Goal: Navigation & Orientation: Go to known website

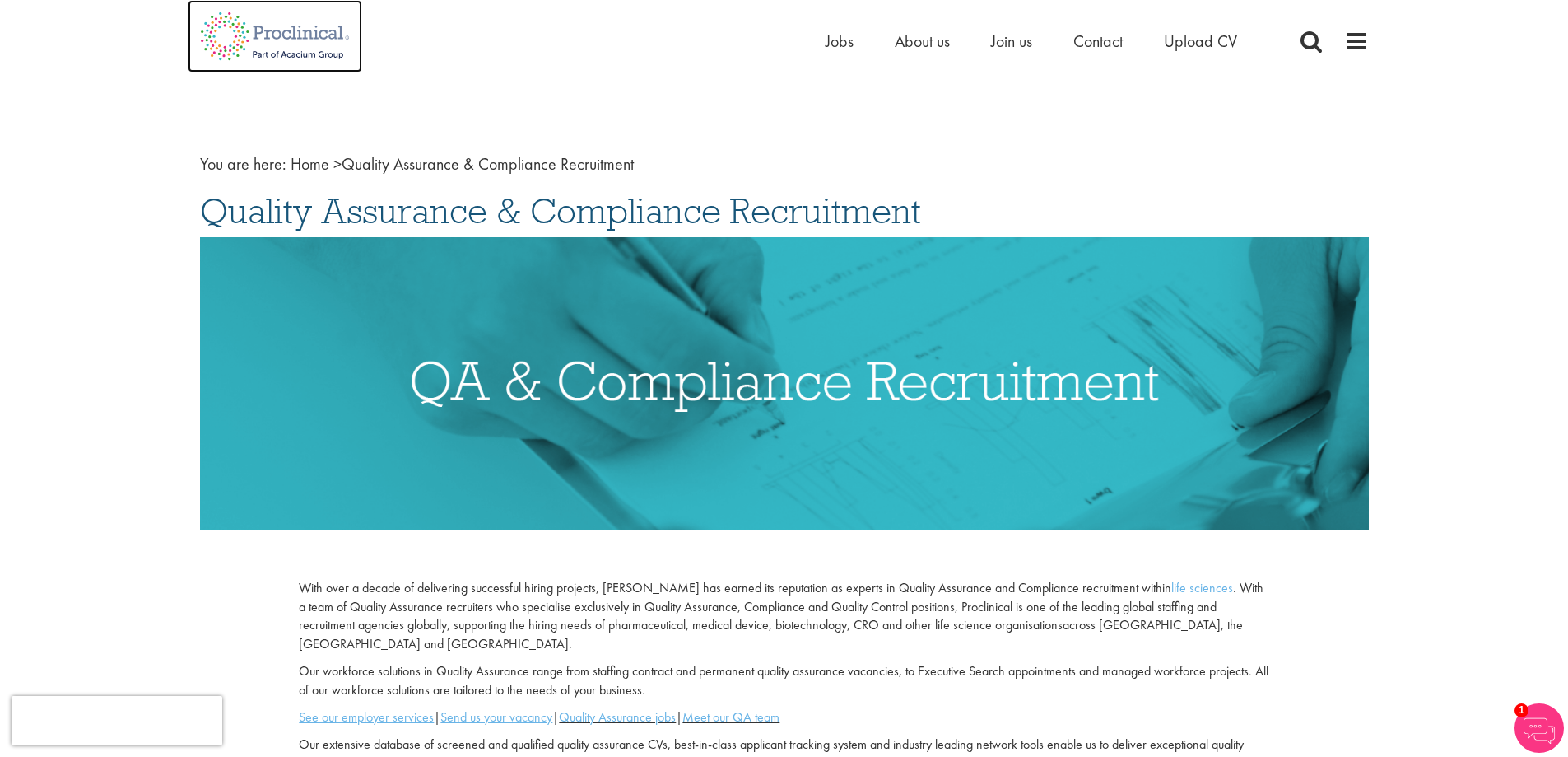
click at [239, 36] on img at bounding box center [274, 36] width 174 height 73
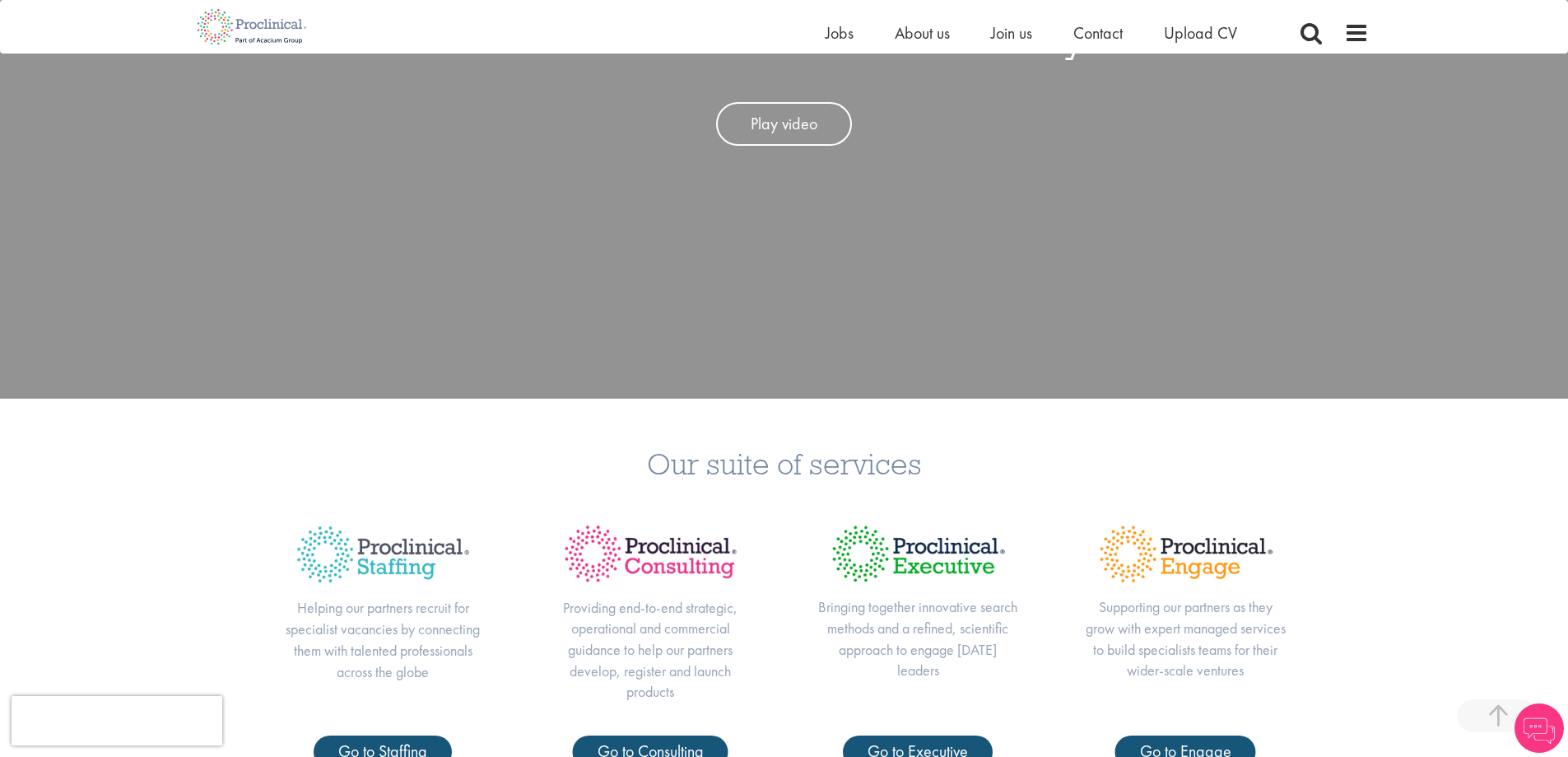
scroll to position [741, 0]
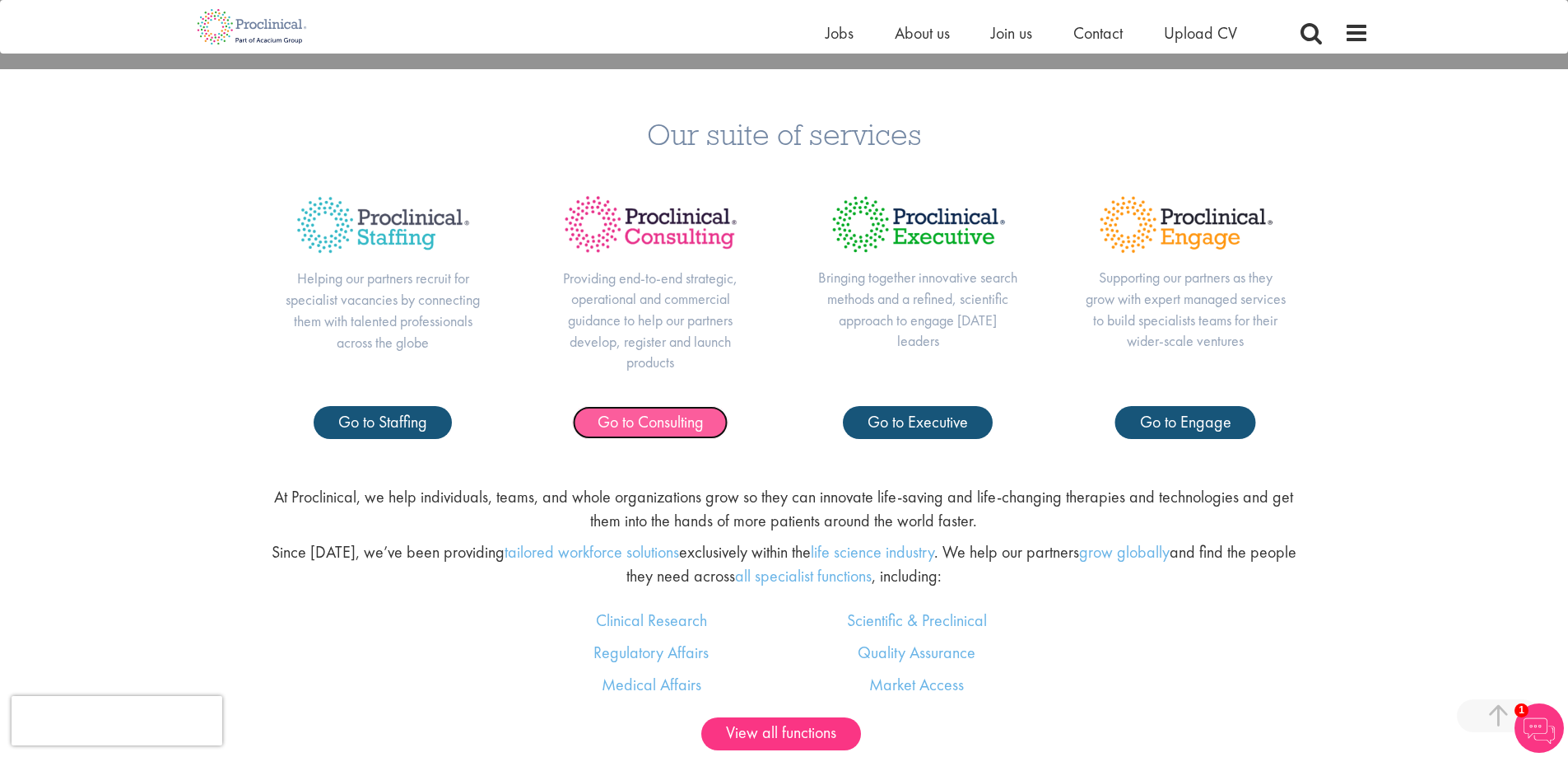
click at [588, 423] on link "Go to Consulting" at bounding box center [650, 421] width 156 height 33
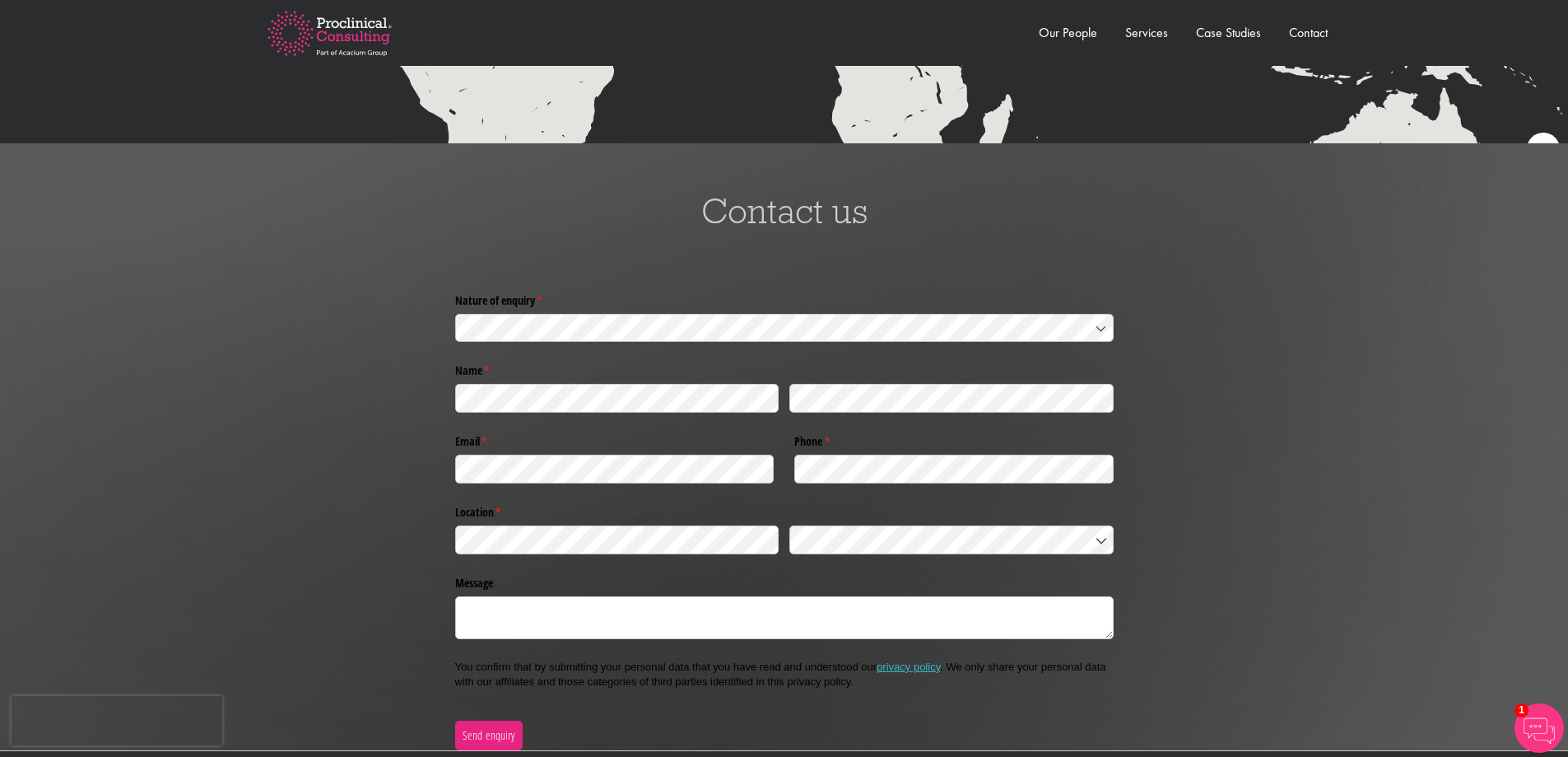
scroll to position [3376, 0]
